Goal: Navigation & Orientation: Find specific page/section

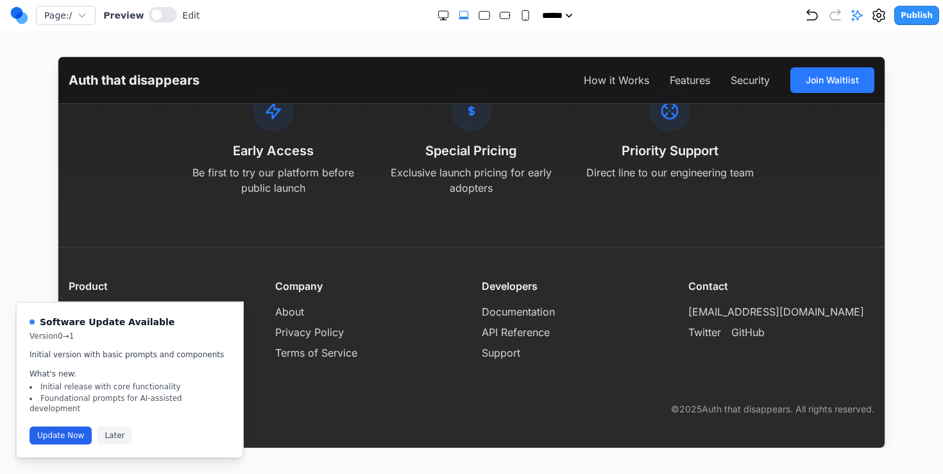
scroll to position [4396, 0]
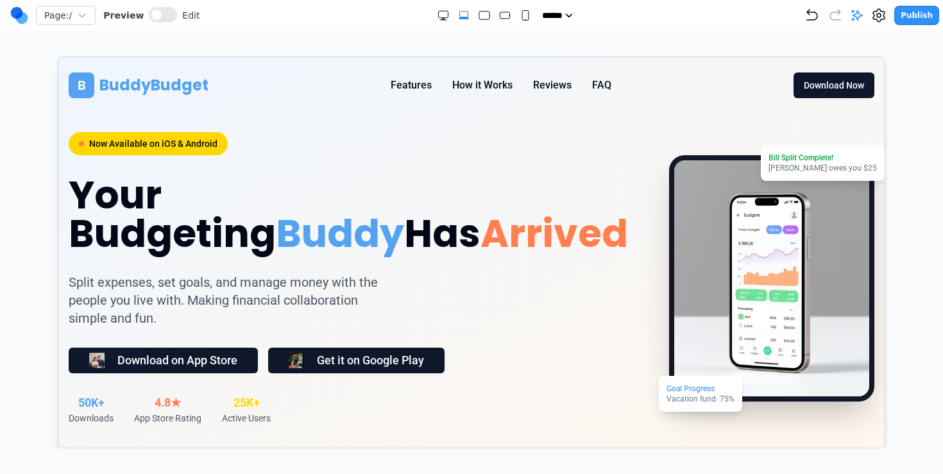
click at [20, 10] on circle at bounding box center [17, 13] width 12 height 12
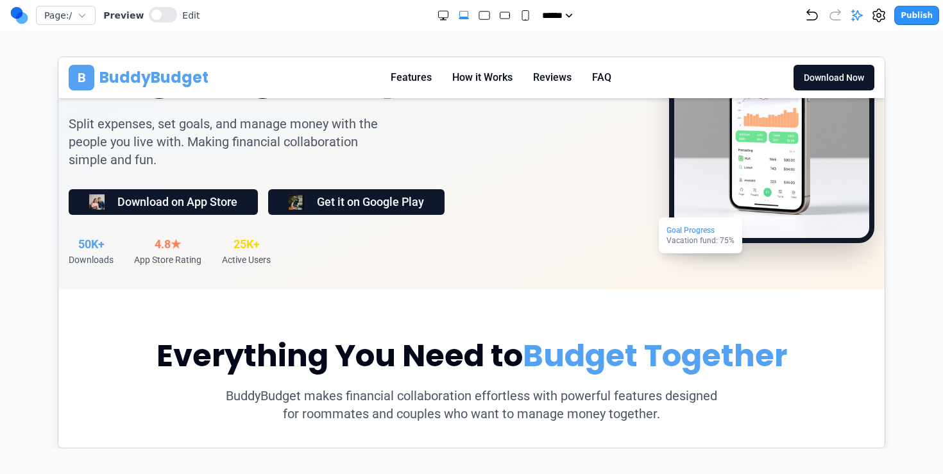
scroll to position [158, 0]
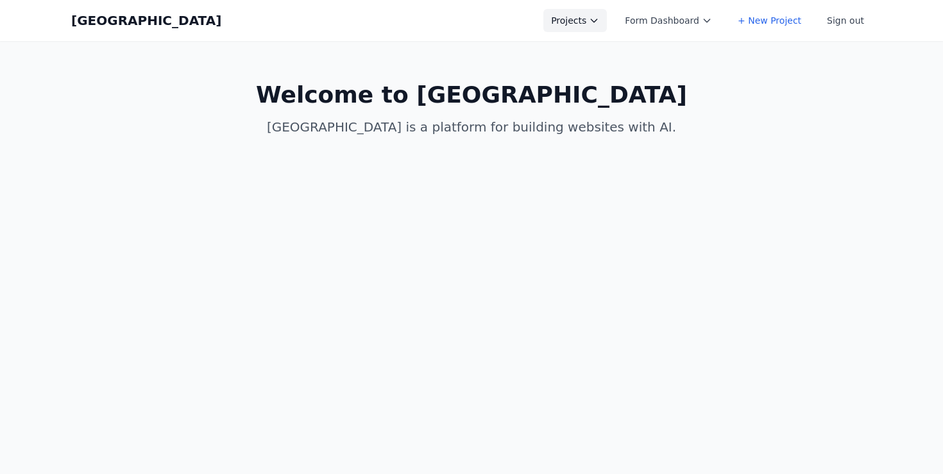
click at [599, 17] on icon at bounding box center [594, 20] width 10 height 10
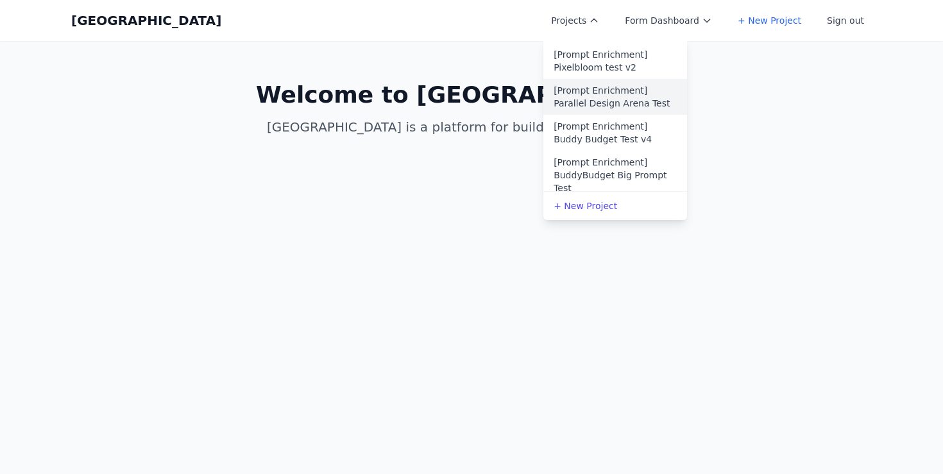
scroll to position [97, 0]
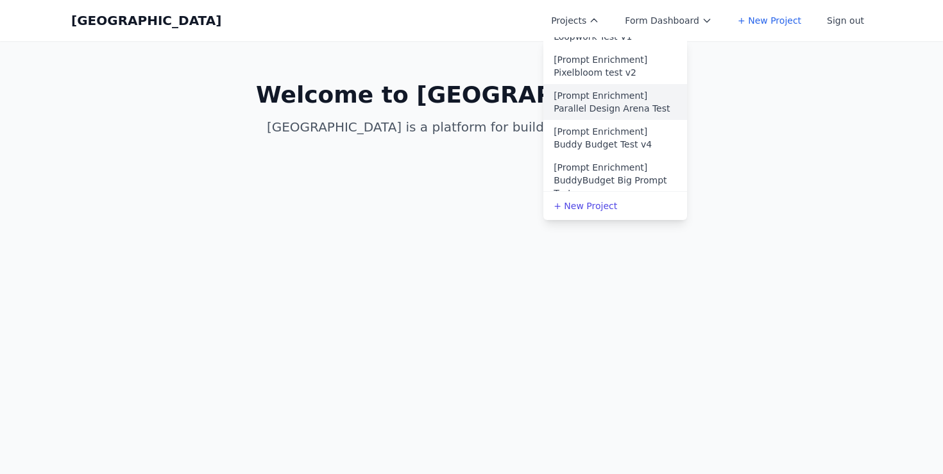
click at [606, 105] on link "[Prompt Enrichment] Parallel Design Arena Test" at bounding box center [615, 102] width 144 height 36
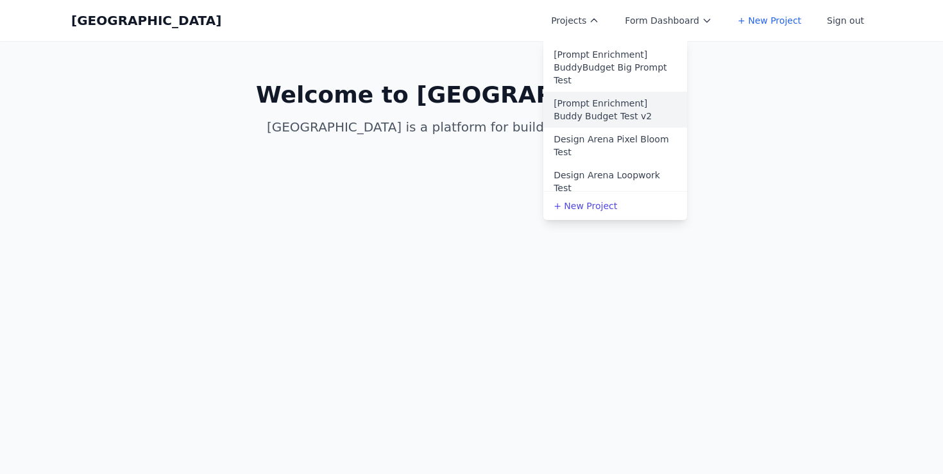
scroll to position [210, 0]
click at [618, 151] on link "Design Arena Pixel Bloom Test" at bounding box center [615, 145] width 144 height 36
click at [321, 100] on h1 "Welcome to Coal Creek" at bounding box center [471, 95] width 493 height 26
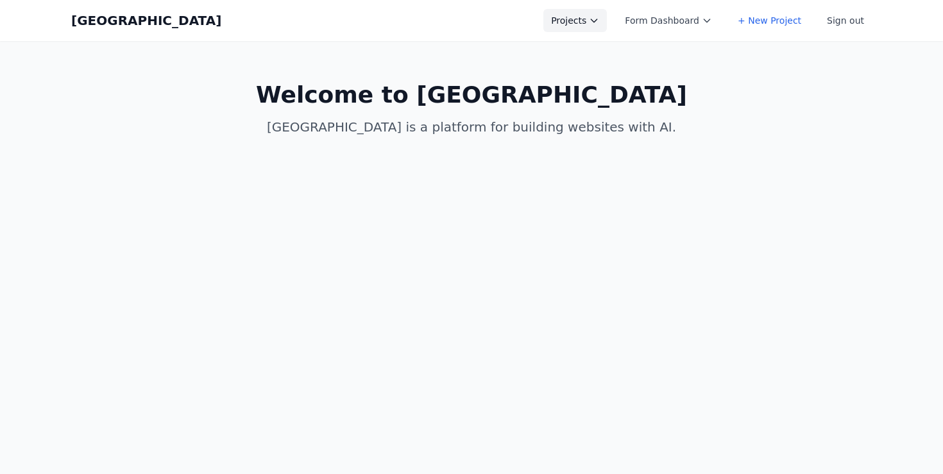
click at [584, 26] on button "Projects" at bounding box center [575, 20] width 64 height 23
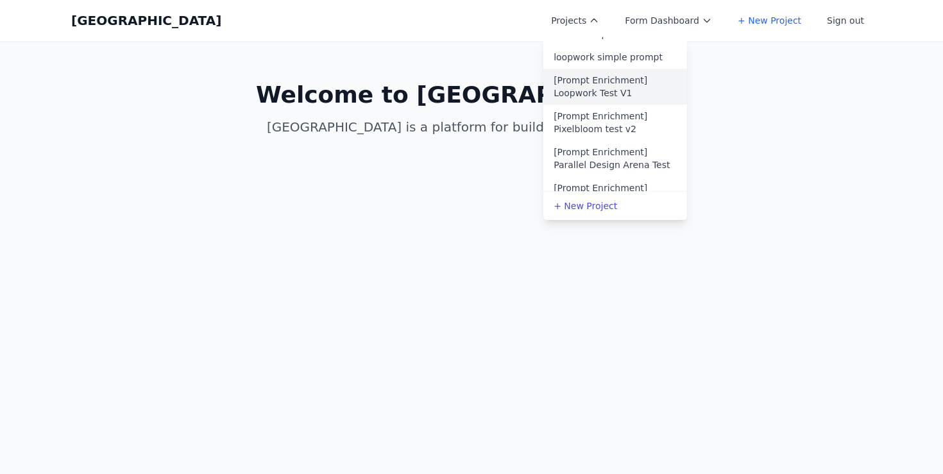
scroll to position [42, 0]
click at [585, 126] on link "[Prompt Enrichment] Pixelbloom test v2" at bounding box center [615, 121] width 144 height 36
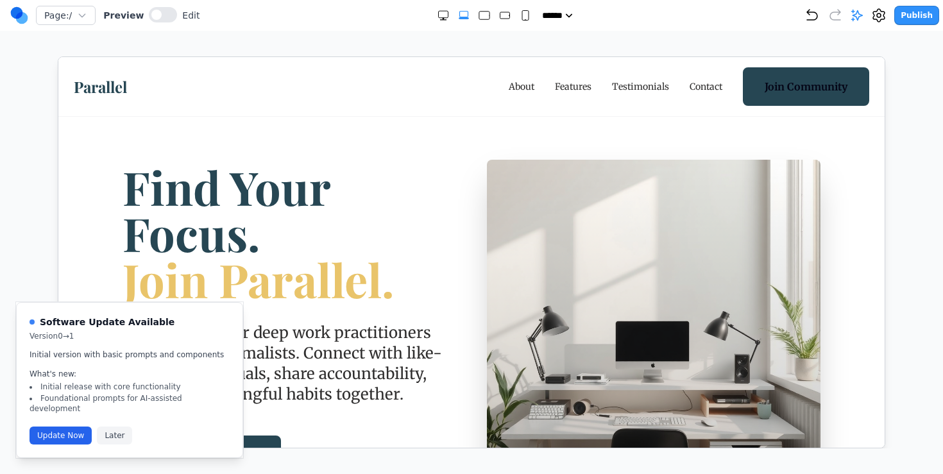
click at [524, 83] on link "About" at bounding box center [521, 86] width 26 height 13
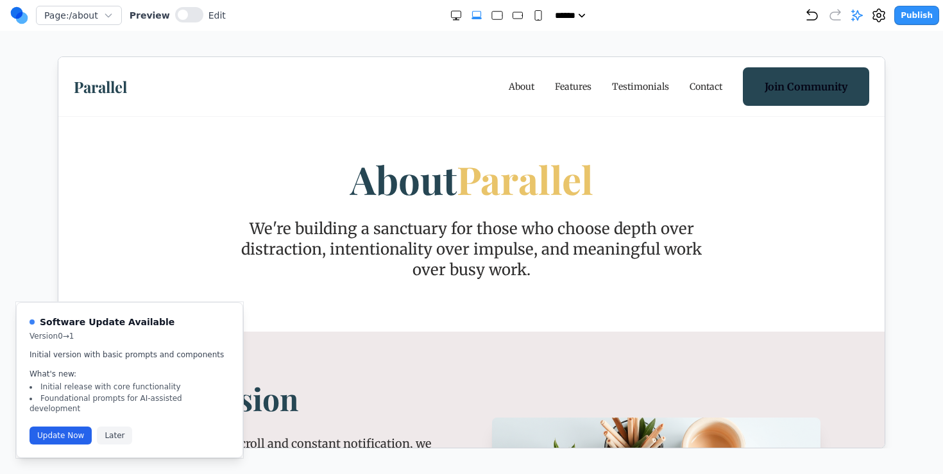
click at [112, 83] on link "Parallel" at bounding box center [99, 86] width 53 height 21
